Goal: Check status: Check status

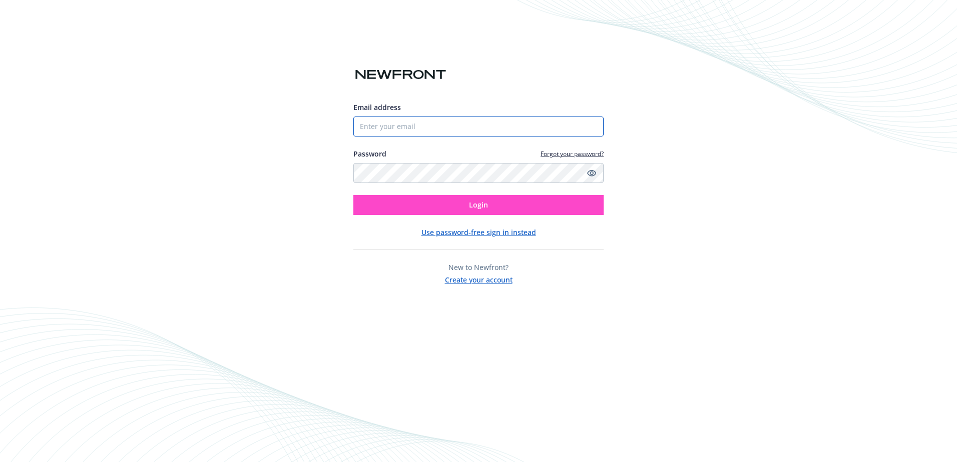
type input "[EMAIL_ADDRESS][DOMAIN_NAME]"
click at [437, 205] on button "Login" at bounding box center [478, 205] width 250 height 20
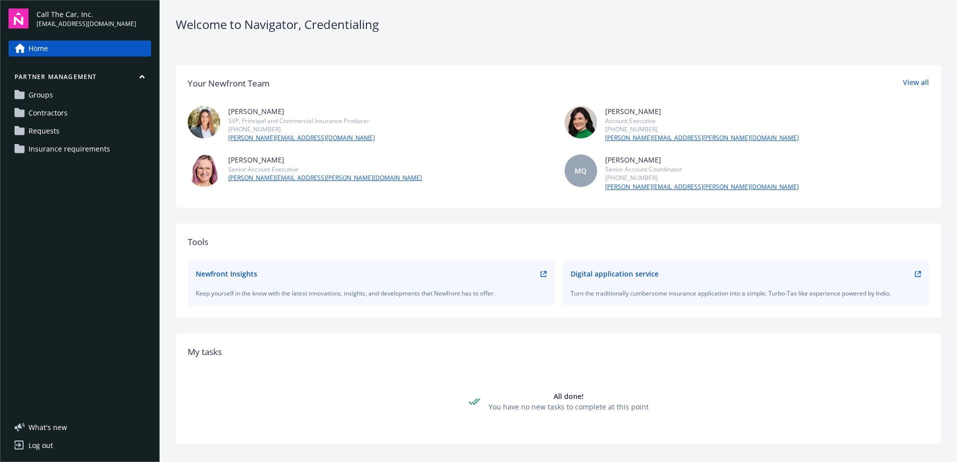
click at [59, 132] on link "Requests" at bounding box center [80, 131] width 143 height 16
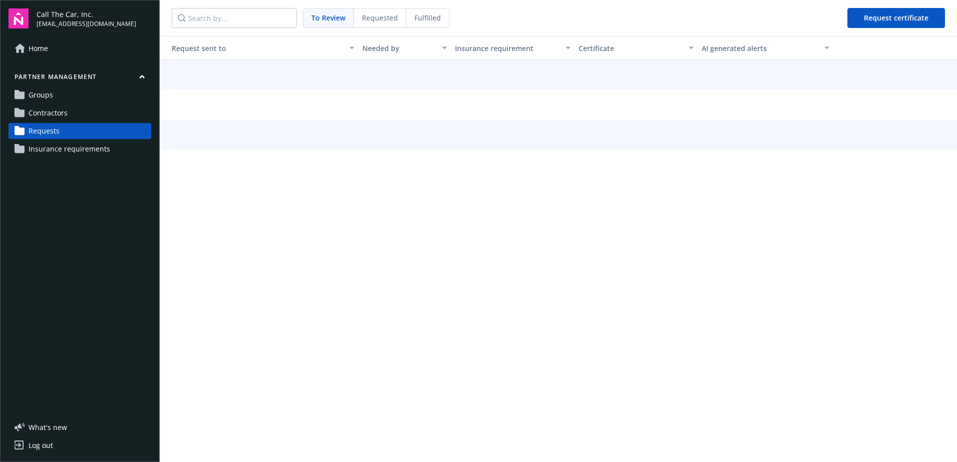
click at [333, 15] on span "To Review" at bounding box center [328, 18] width 34 height 11
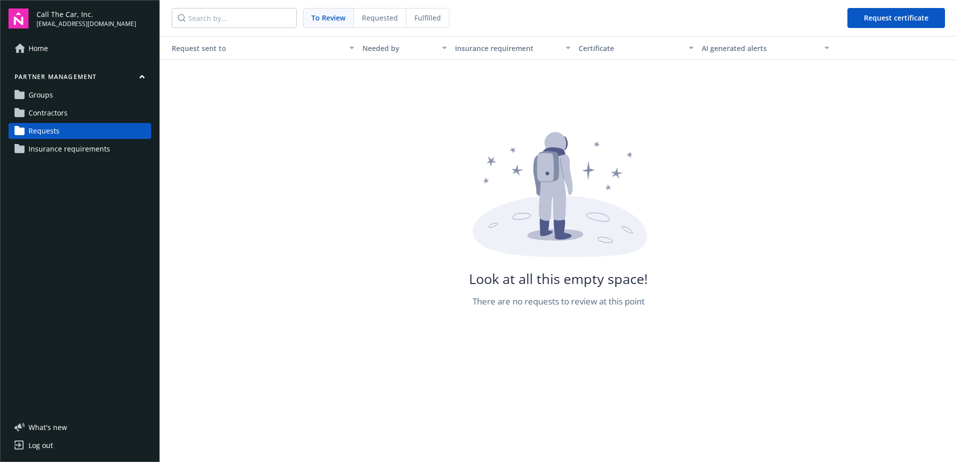
click at [380, 15] on span "Requested" at bounding box center [380, 18] width 36 height 11
